Goal: Task Accomplishment & Management: Use online tool/utility

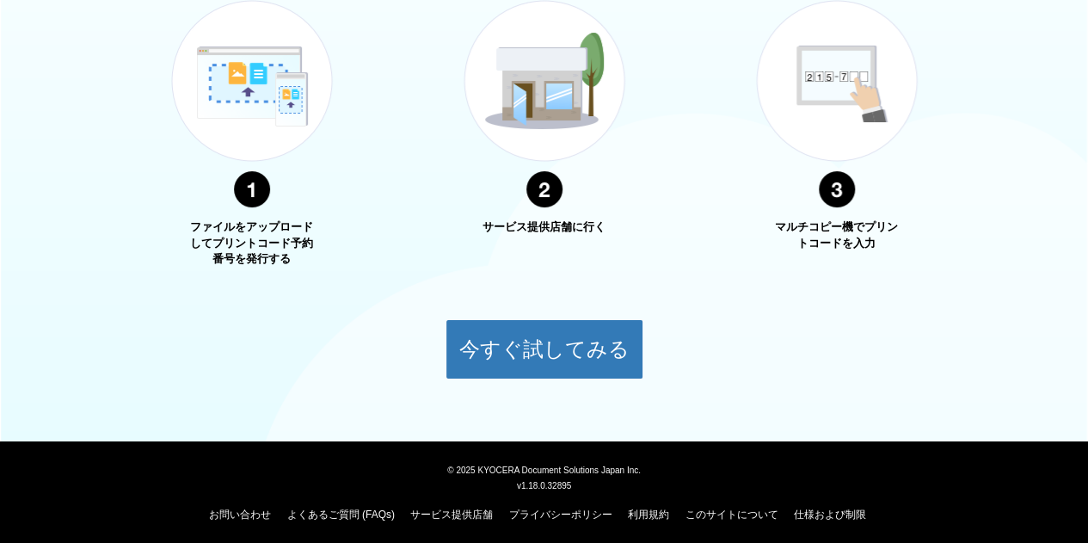
scroll to position [693, 0]
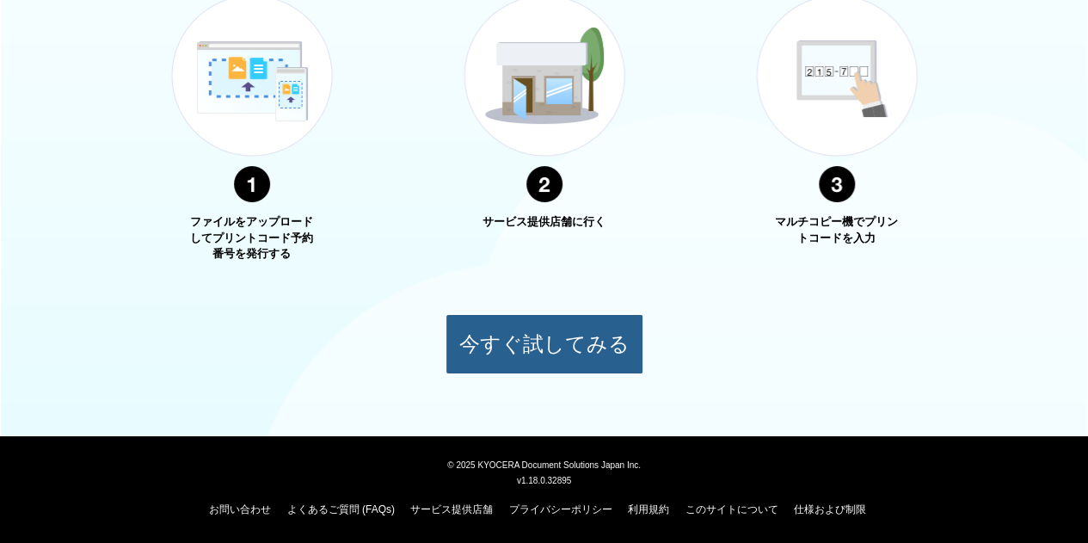
click at [562, 345] on button "今すぐ試してみる" at bounding box center [544, 344] width 198 height 60
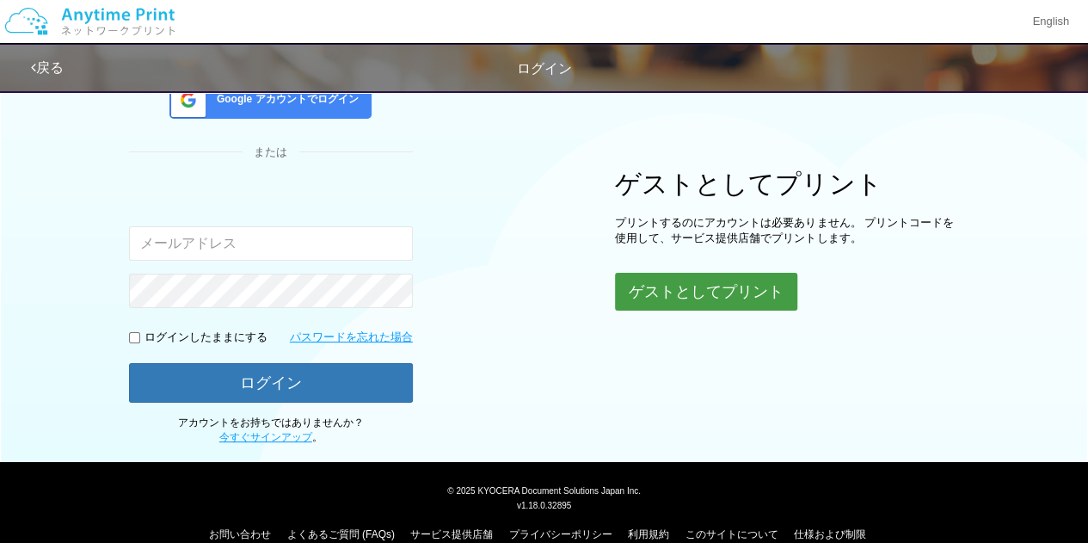
click at [685, 290] on button "ゲストとしてプリント" at bounding box center [706, 292] width 182 height 38
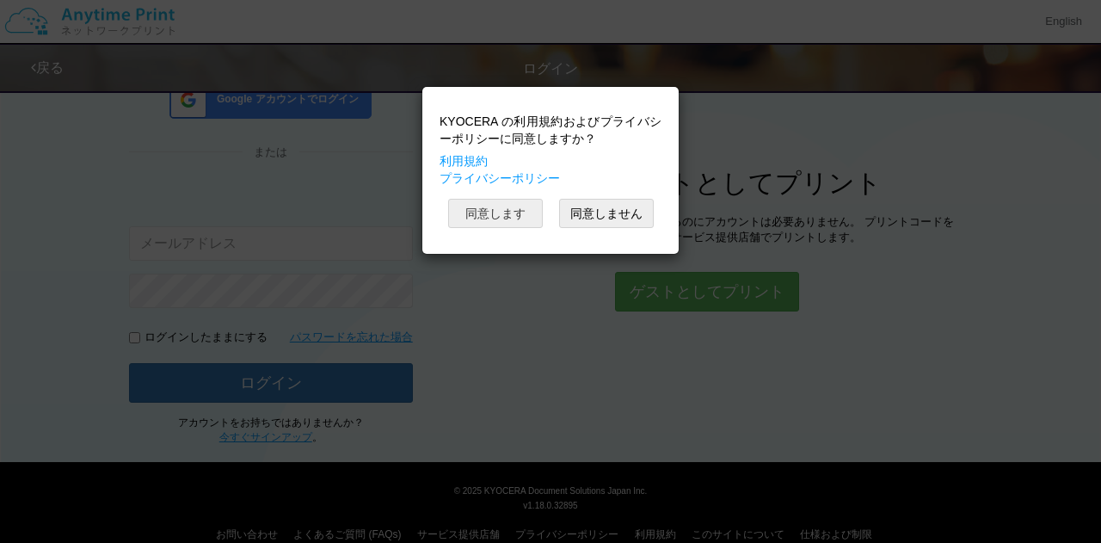
click at [512, 217] on button "同意します" at bounding box center [495, 213] width 95 height 29
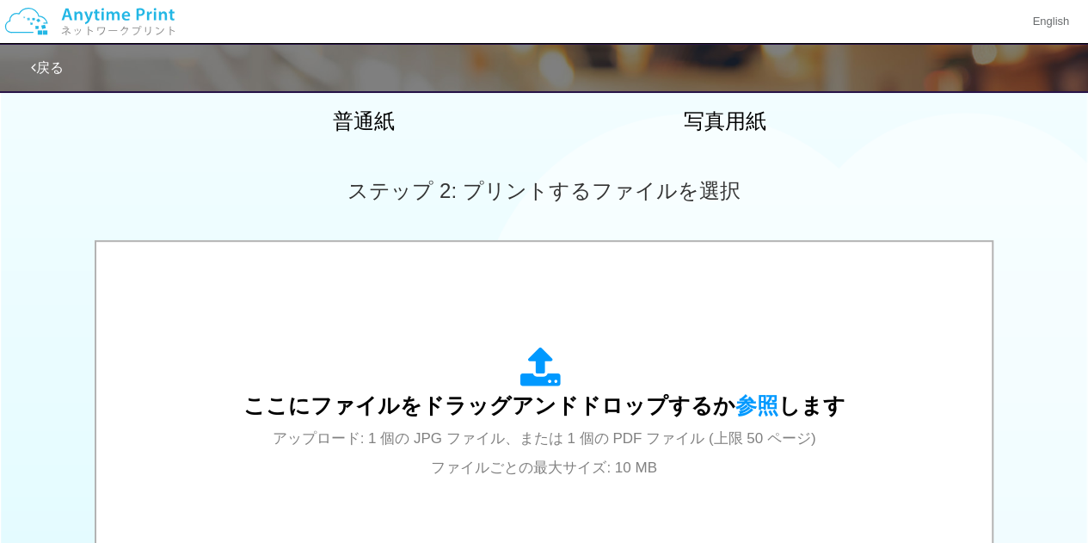
scroll to position [585, 0]
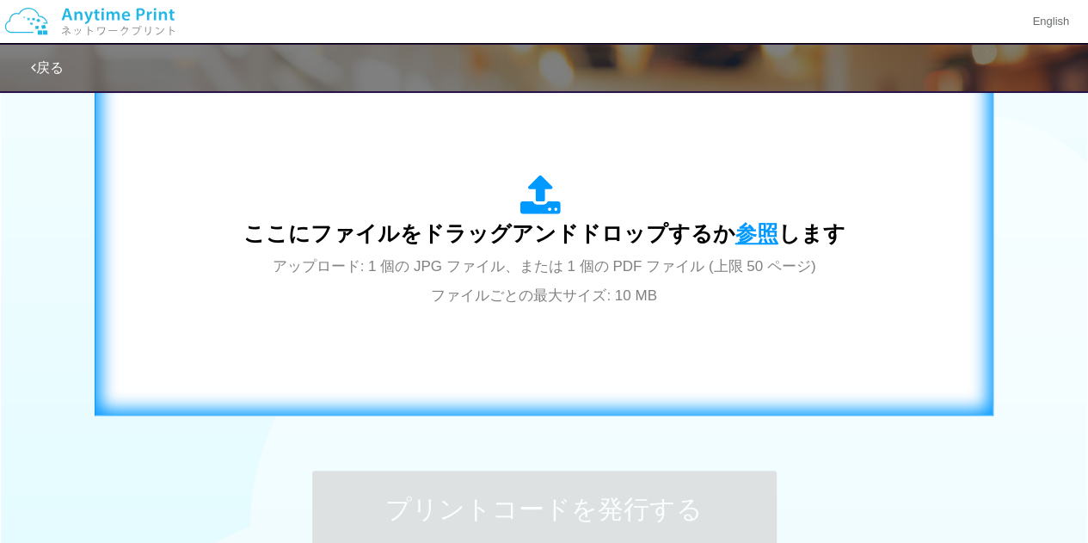
click at [740, 231] on span "参照" at bounding box center [756, 233] width 43 height 24
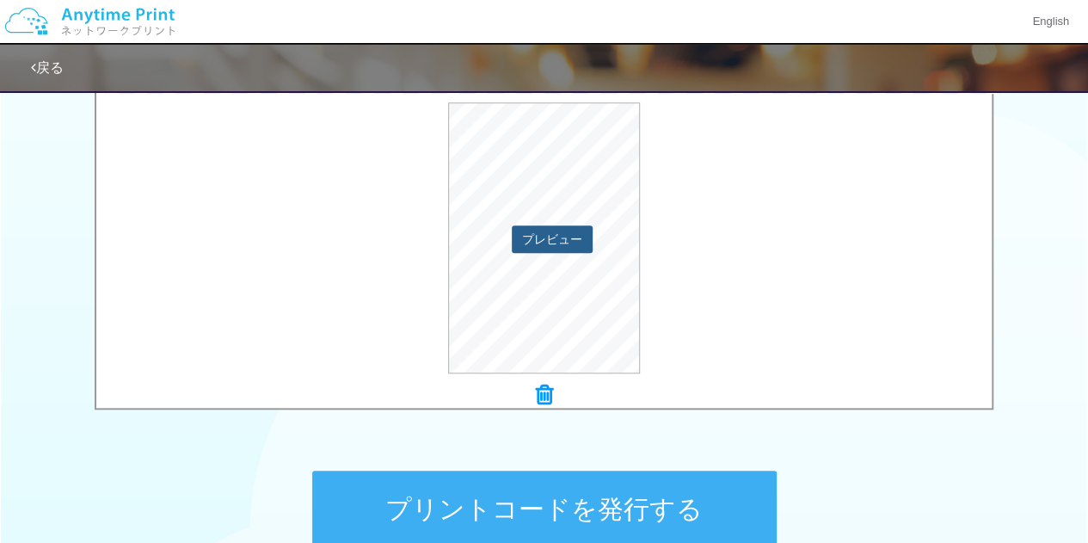
click at [567, 240] on button "プレビュー" at bounding box center [552, 239] width 81 height 28
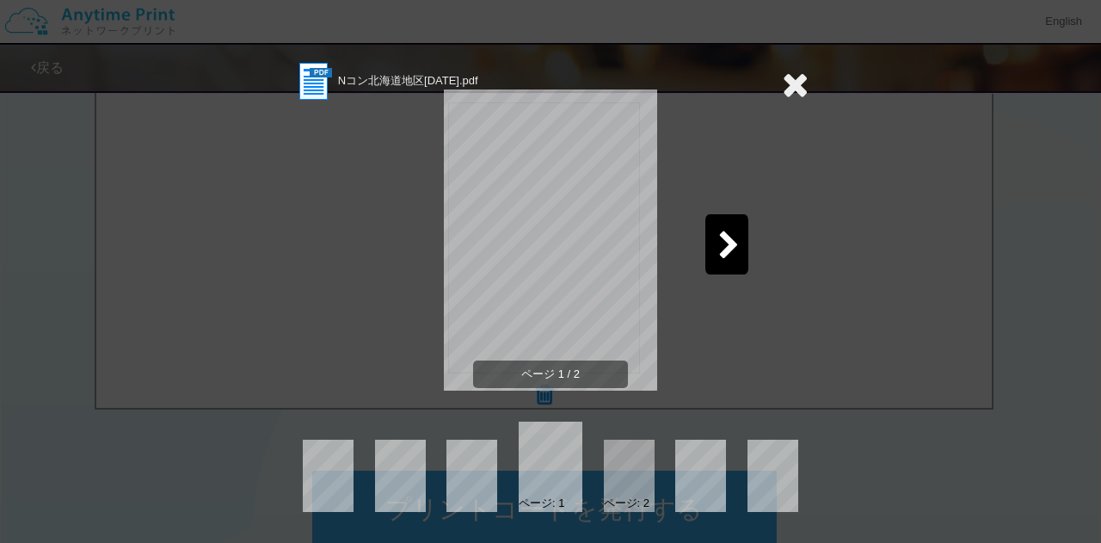
click at [731, 247] on icon at bounding box center [728, 246] width 21 height 30
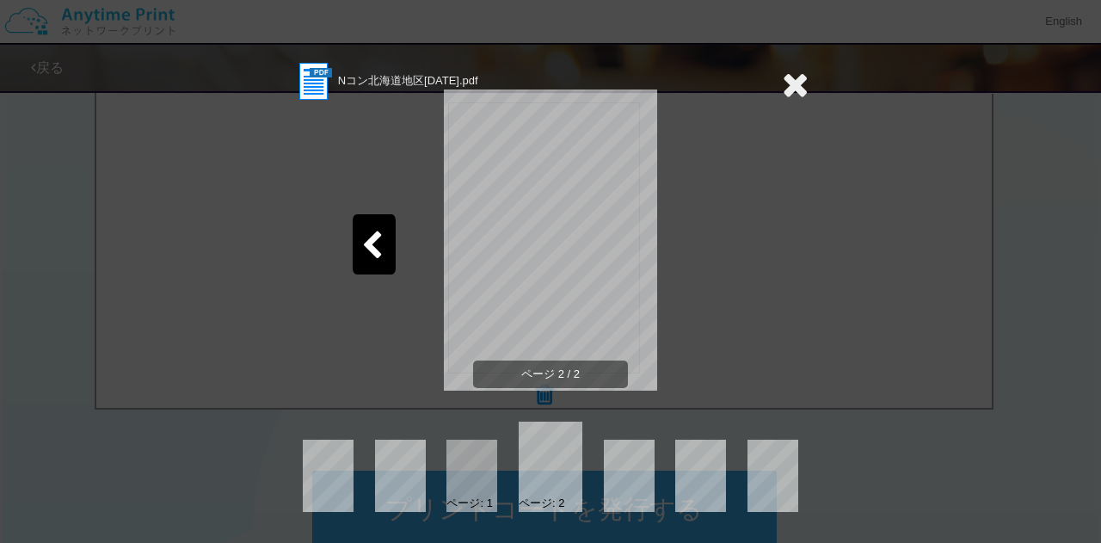
click at [375, 232] on icon at bounding box center [371, 246] width 21 height 30
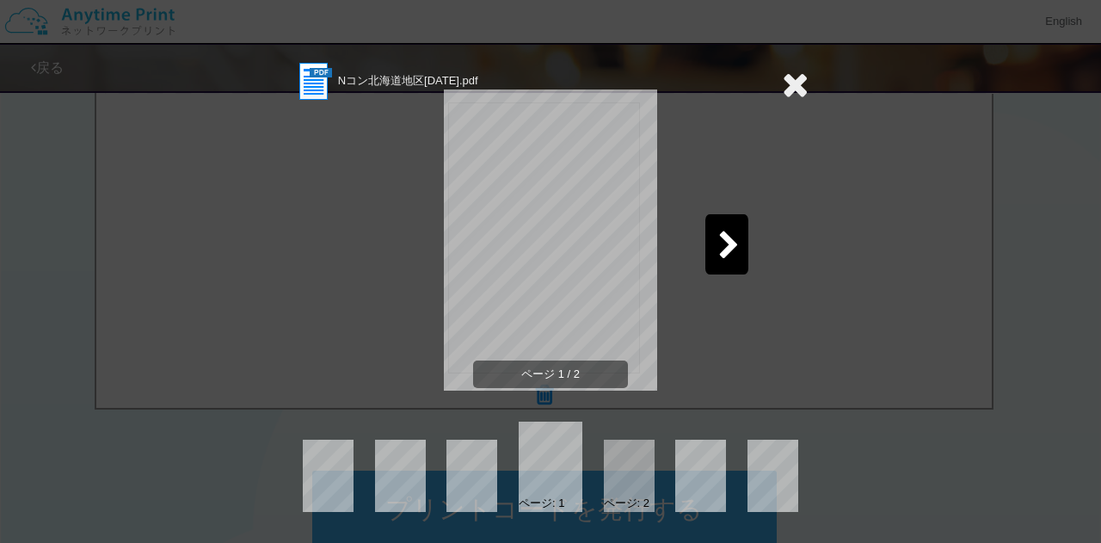
click at [792, 89] on icon at bounding box center [795, 84] width 27 height 34
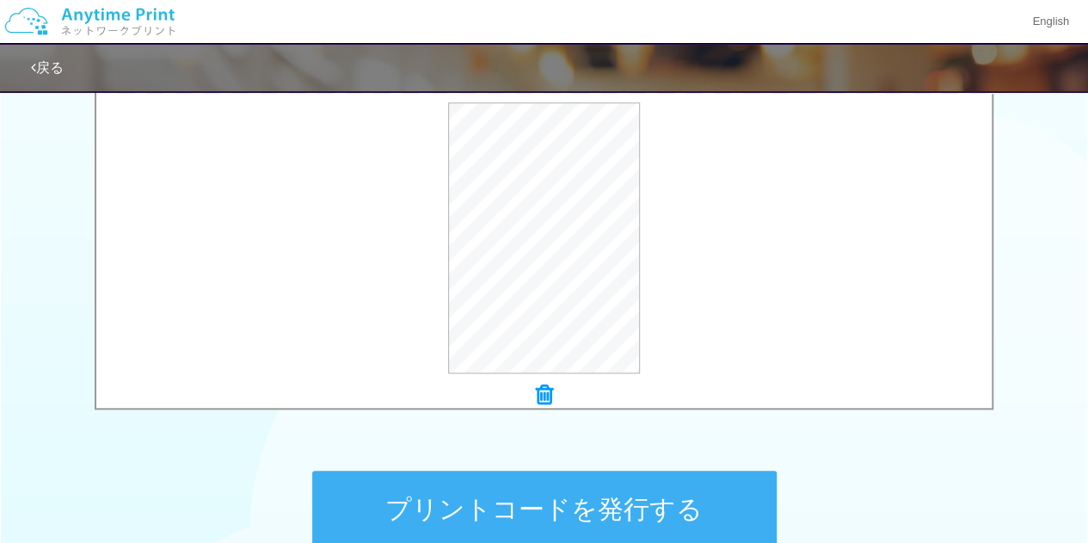
click at [526, 494] on button "プリントコードを発行する" at bounding box center [544, 508] width 464 height 77
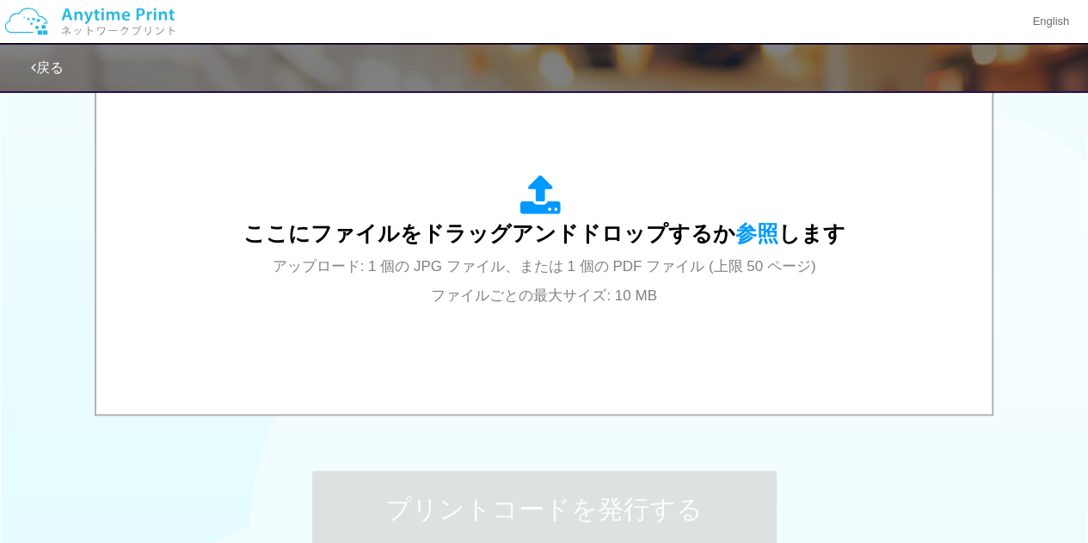
scroll to position [0, 0]
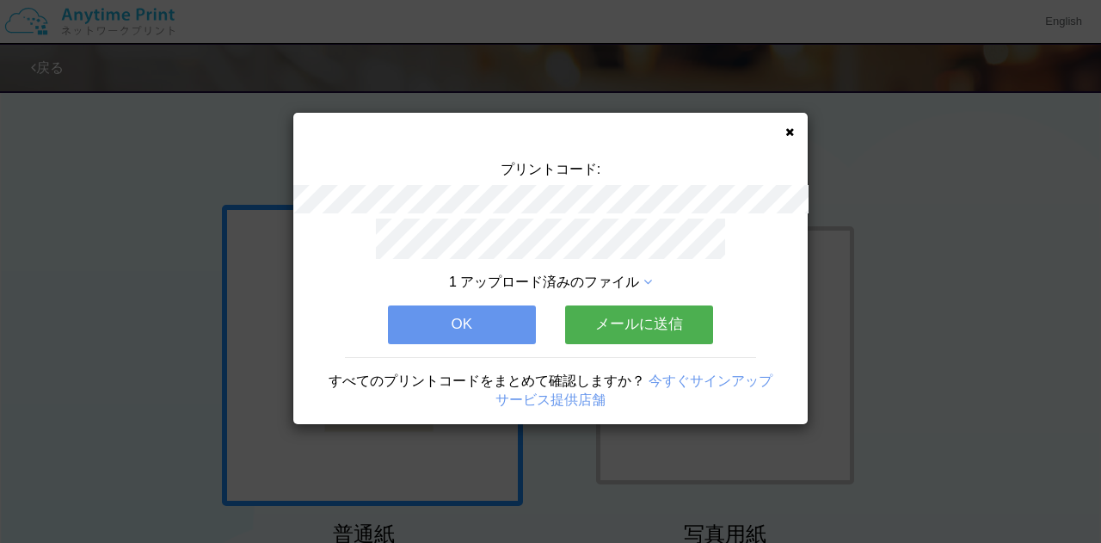
click at [470, 312] on button "OK" at bounding box center [462, 324] width 148 height 38
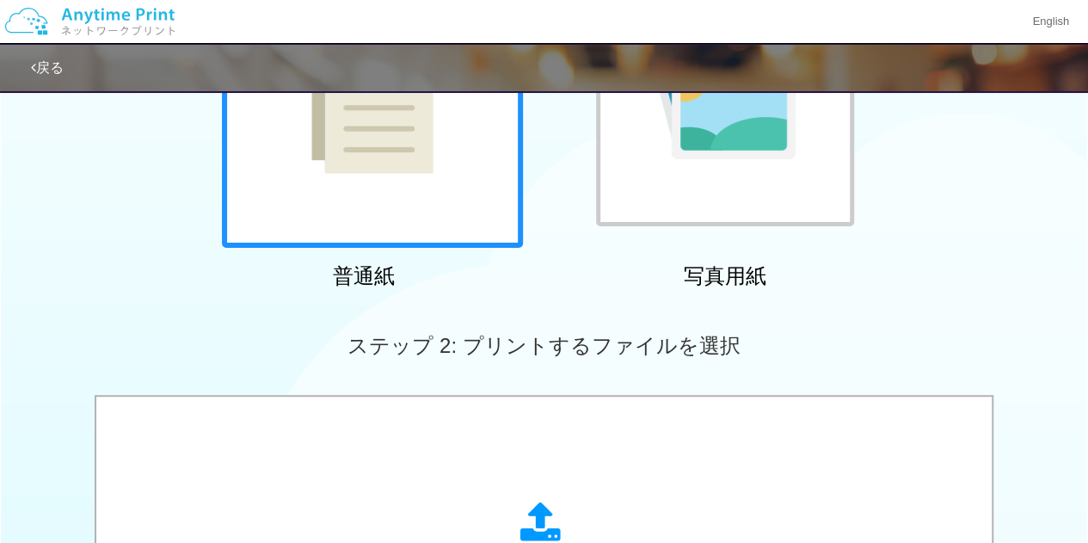
scroll to position [516, 0]
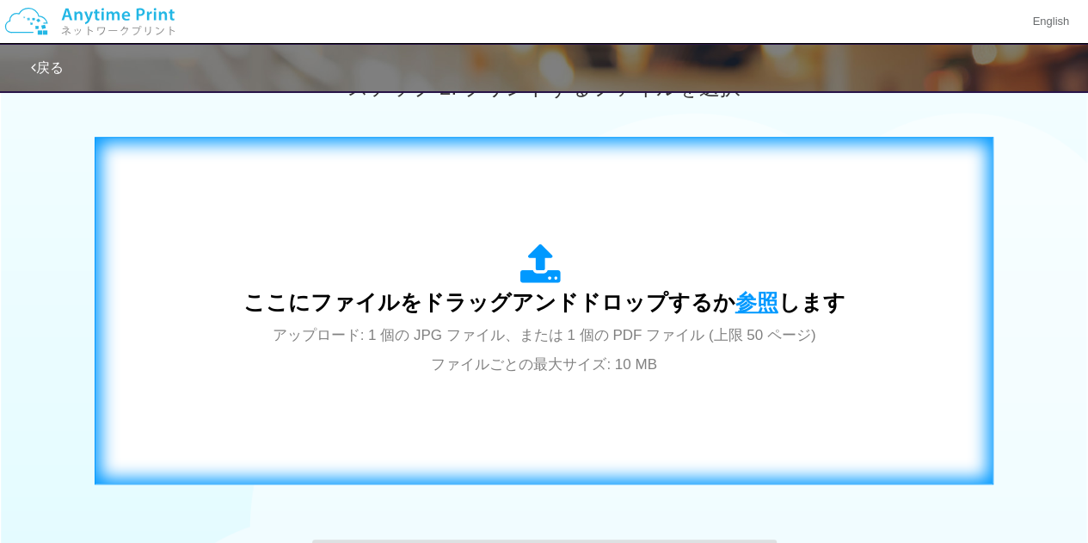
click at [735, 298] on span "参照" at bounding box center [756, 302] width 43 height 24
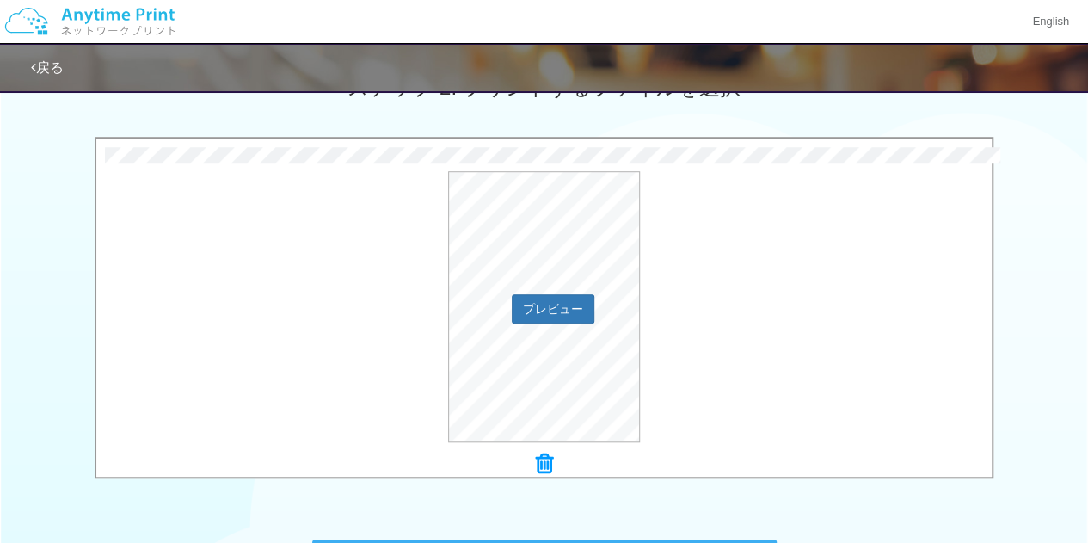
scroll to position [765, 0]
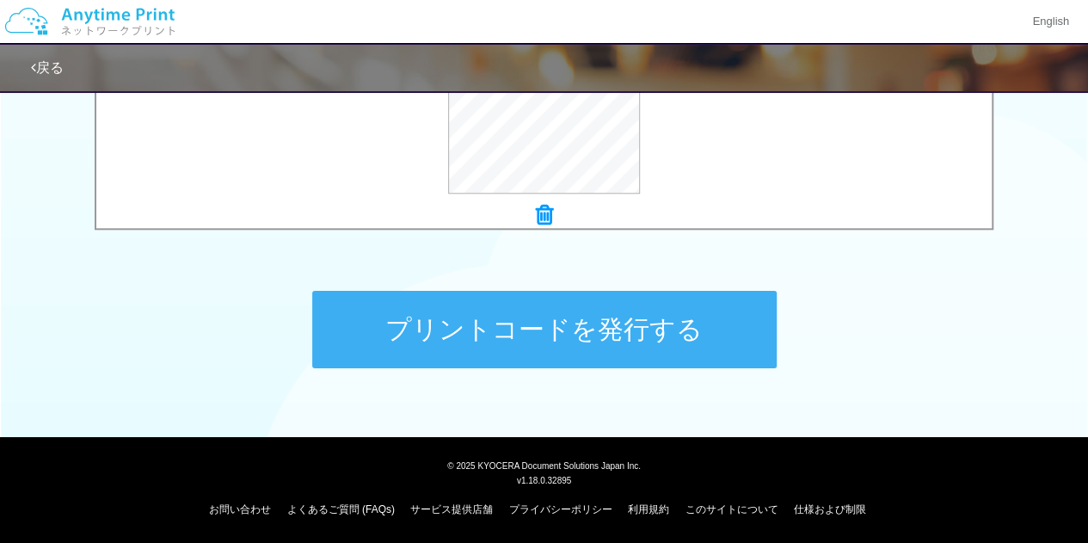
click at [504, 316] on button "プリントコードを発行する" at bounding box center [544, 329] width 464 height 77
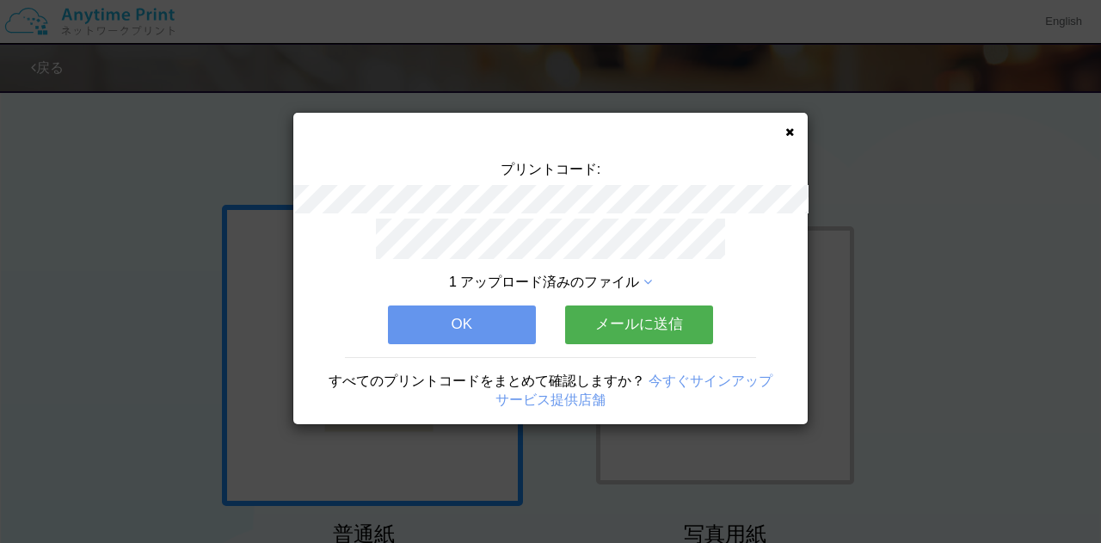
click at [463, 316] on button "OK" at bounding box center [462, 324] width 148 height 38
